Goal: Task Accomplishment & Management: Manage account settings

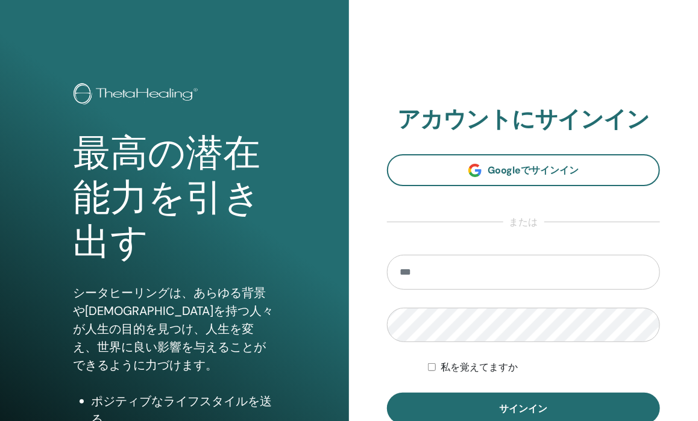
click at [462, 278] on input "email" at bounding box center [523, 272] width 273 height 35
type input "**********"
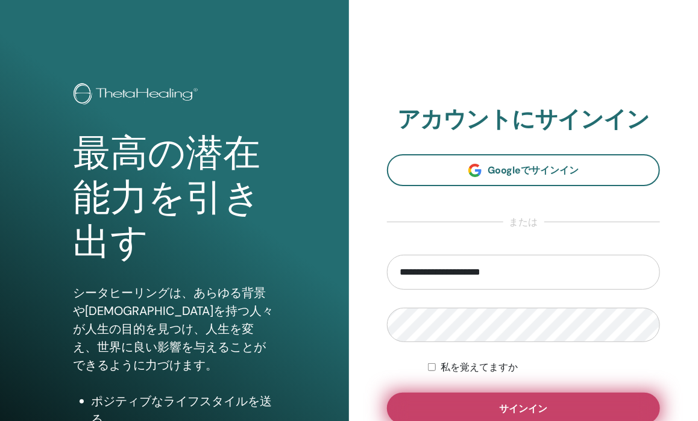
click at [504, 403] on font "サインイン" at bounding box center [524, 409] width 48 height 13
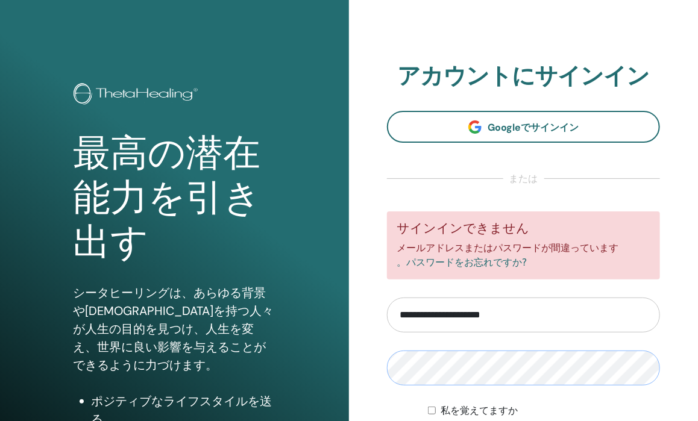
scroll to position [157, 0]
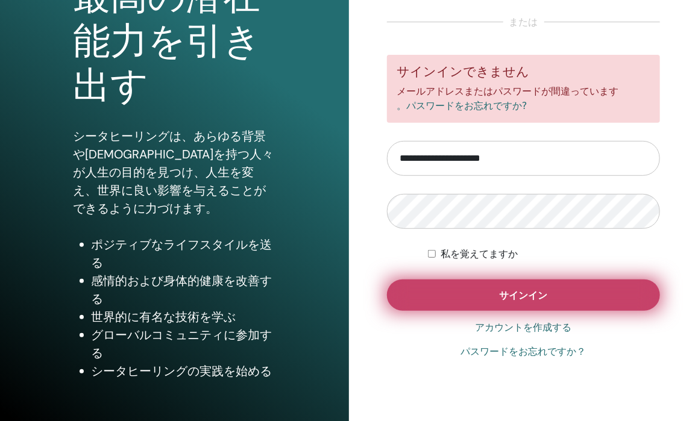
click at [556, 304] on button "サインイン" at bounding box center [523, 295] width 273 height 31
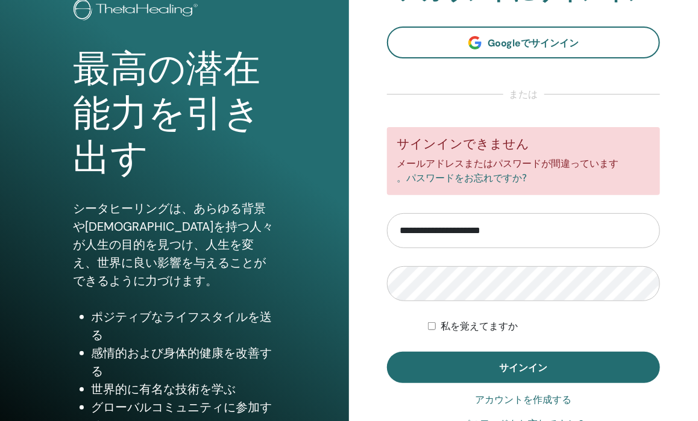
scroll to position [157, 0]
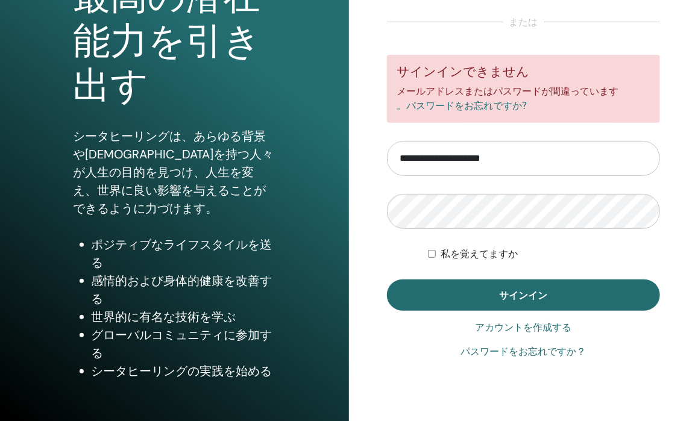
click at [513, 353] on font "パスワードをお忘れですか？" at bounding box center [523, 351] width 125 height 11
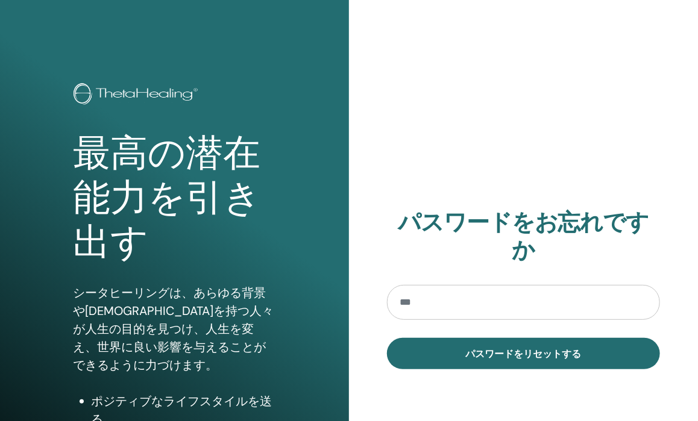
click at [485, 298] on input "email" at bounding box center [523, 302] width 273 height 35
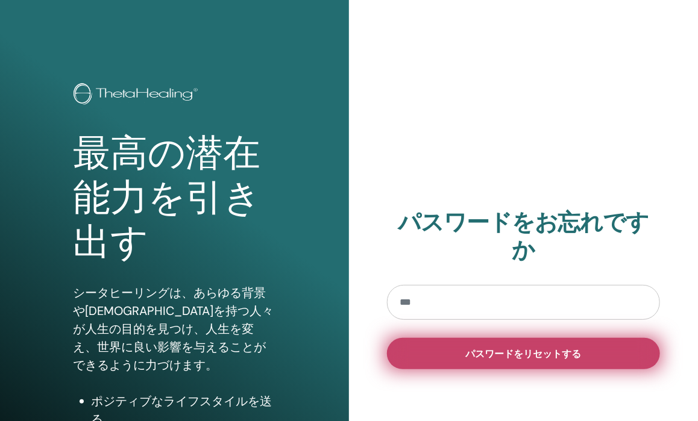
type input "**********"
click at [509, 347] on button "パスワードをリセットする" at bounding box center [523, 353] width 273 height 31
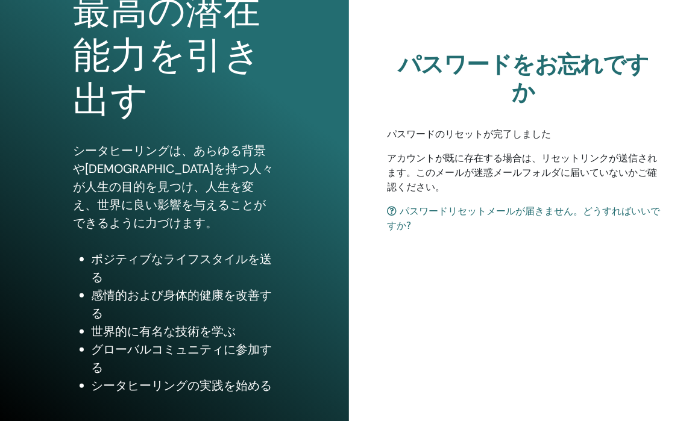
scroll to position [96, 0]
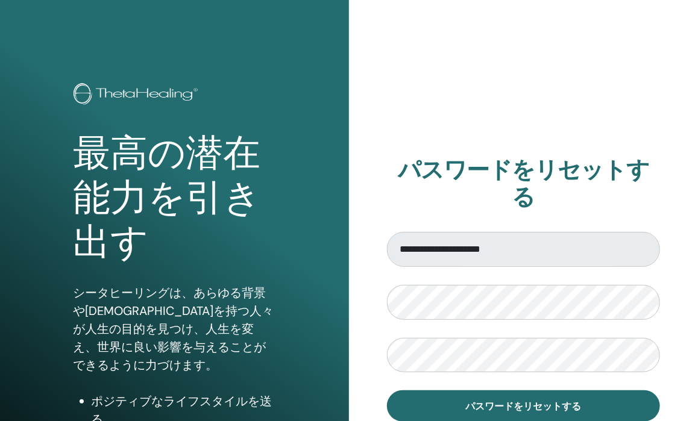
click at [638, 144] on div "**********" at bounding box center [523, 289] width 349 height 579
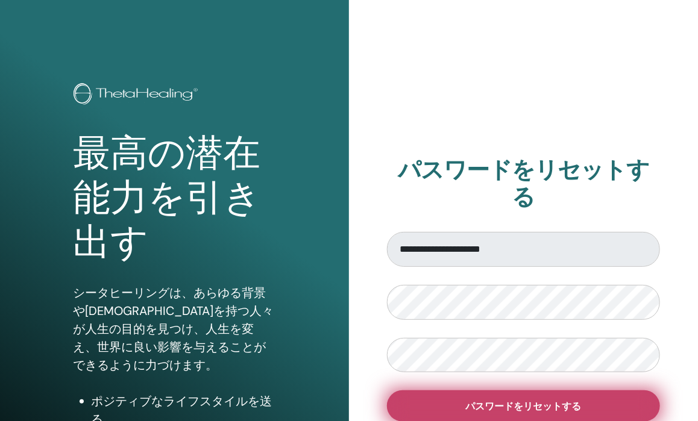
click at [518, 400] on font "パスワードをリセットする" at bounding box center [524, 406] width 116 height 13
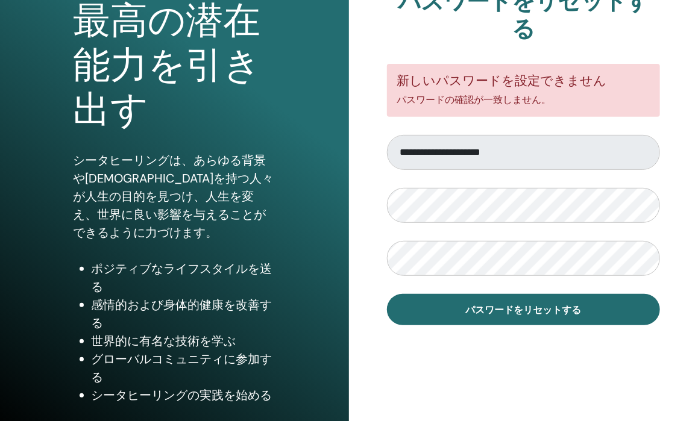
scroll to position [157, 0]
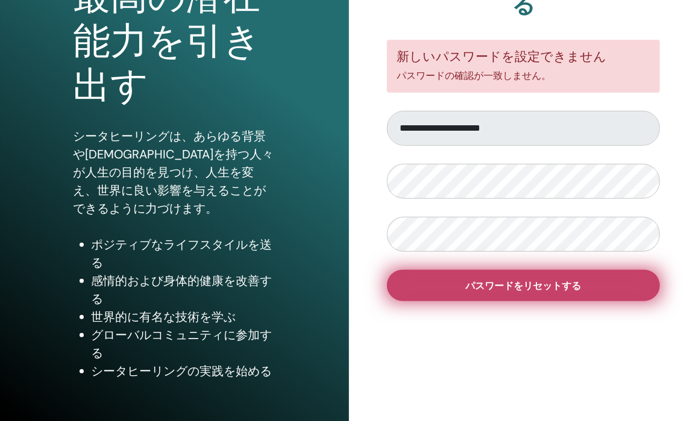
click at [620, 277] on button "パスワードをリセットする" at bounding box center [523, 285] width 273 height 31
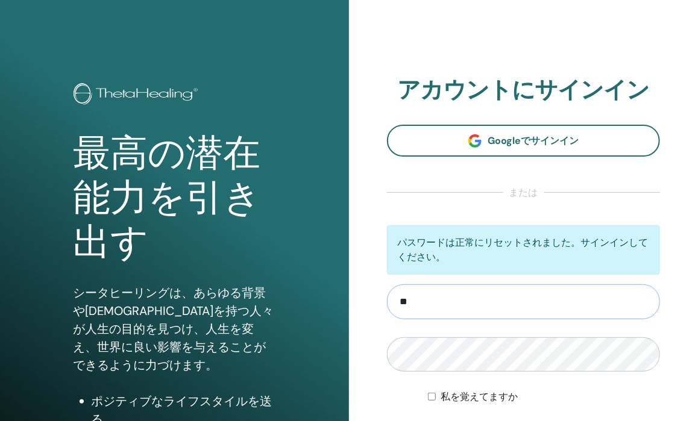
type input "*"
type input "**********"
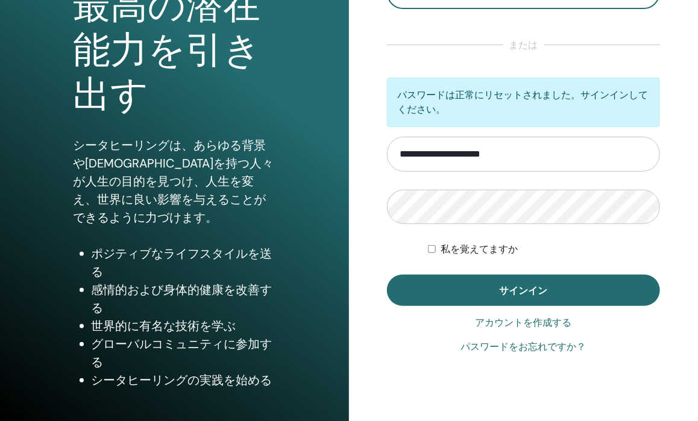
scroll to position [157, 0]
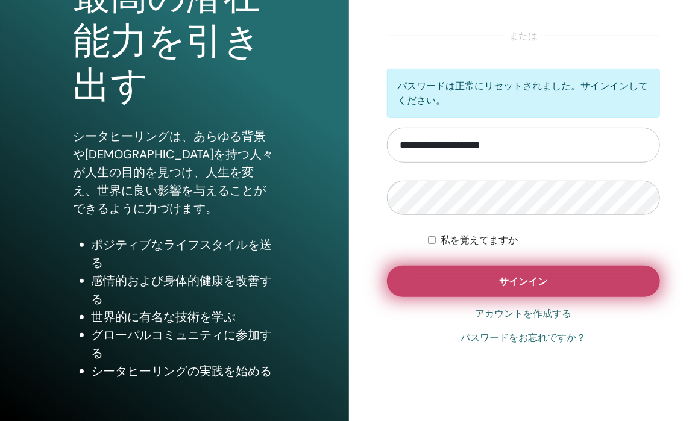
click at [475, 268] on button "サインイン" at bounding box center [523, 281] width 273 height 31
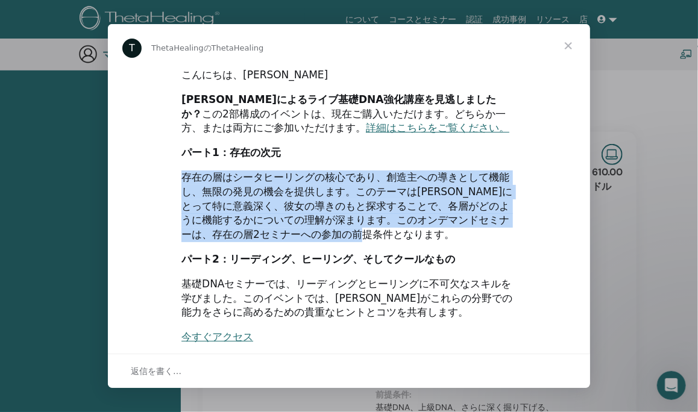
drag, startPoint x: 174, startPoint y: 177, endPoint x: 470, endPoint y: 225, distance: 300.4
click at [470, 225] on div "こんにちは、レイさん ヴァイアナによるライブ基礎DNA強化講座を見逃しましたか？ この2部構成のイベントは、現在ご購入いただけます。どちらか一方、または両方に…" at bounding box center [349, 351] width 482 height 568
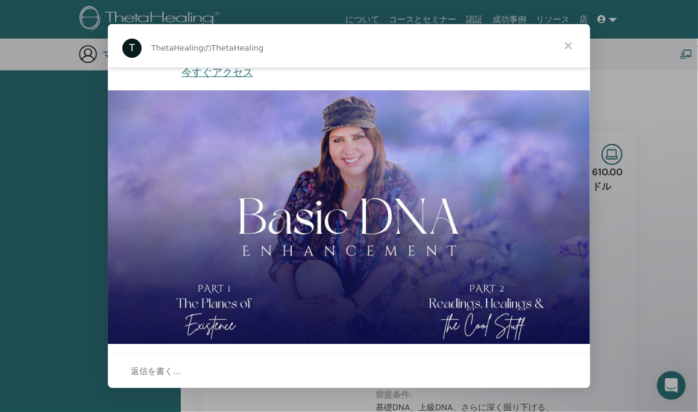
scroll to position [274, 0]
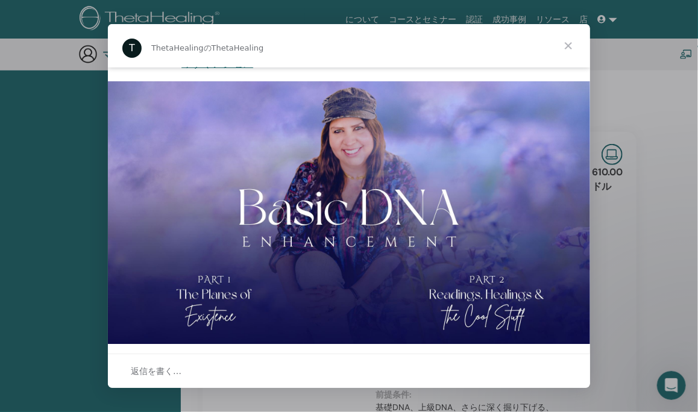
click at [569, 43] on span "近い" at bounding box center [568, 45] width 43 height 43
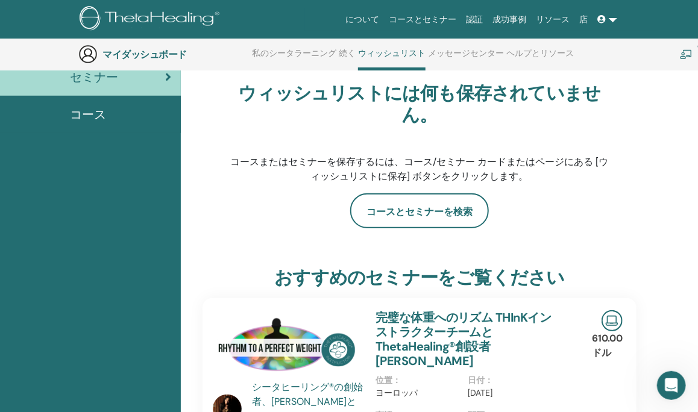
scroll to position [0, 0]
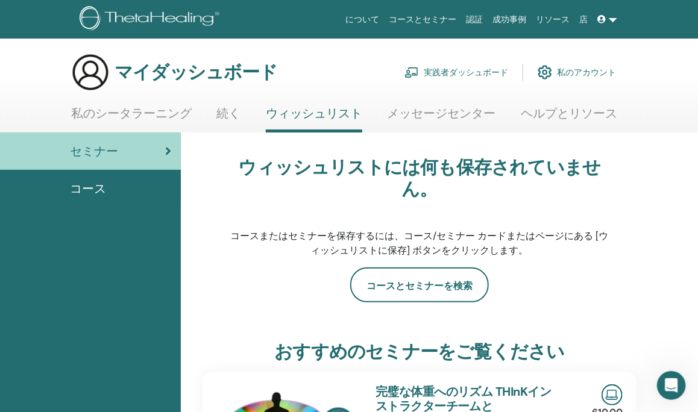
click at [448, 113] on font "メッセージセンター" at bounding box center [442, 113] width 108 height 16
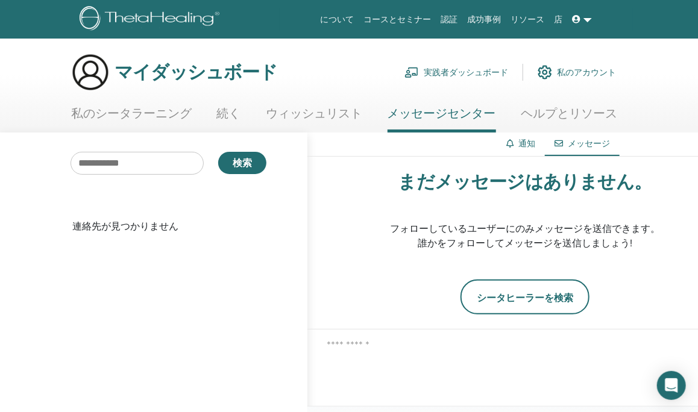
click at [121, 108] on font "私のシータラーニング" at bounding box center [131, 113] width 121 height 16
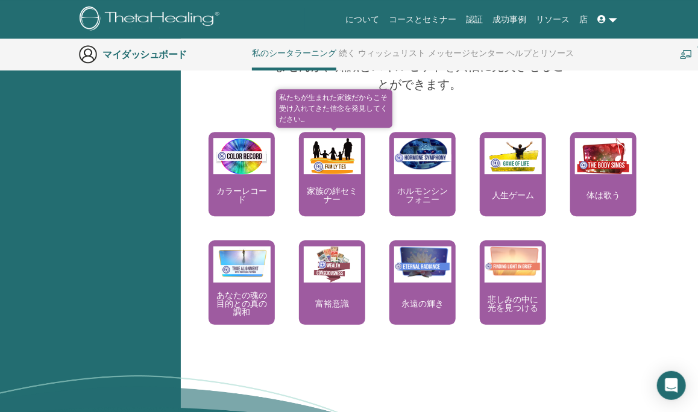
scroll to position [1297, 0]
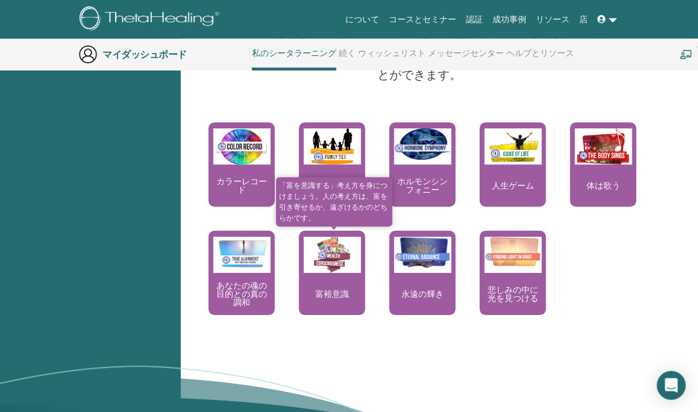
click at [329, 284] on div "富裕意識" at bounding box center [332, 273] width 66 height 84
